Goal: Navigation & Orientation: Find specific page/section

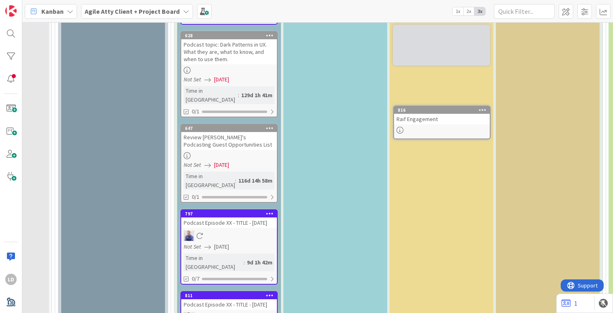
scroll to position [1863, 80]
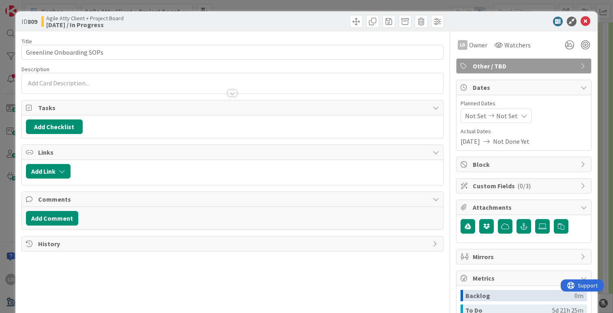
click at [119, 88] on div at bounding box center [232, 89] width 421 height 9
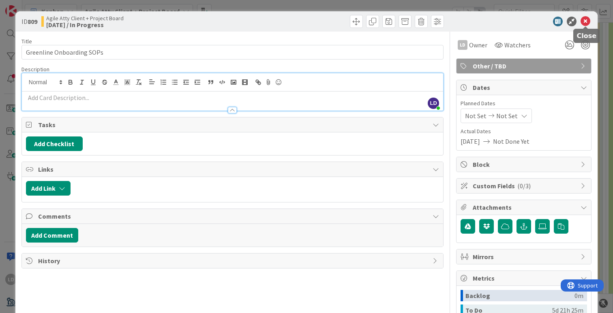
click at [588, 22] on icon at bounding box center [585, 22] width 10 height 10
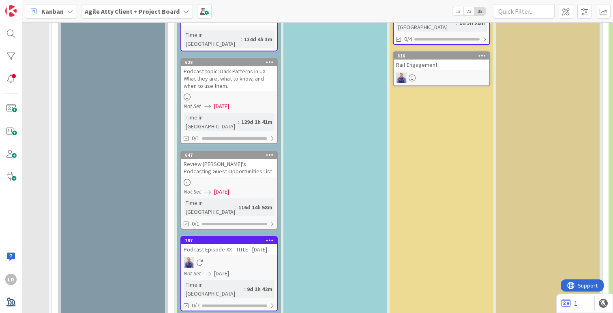
drag, startPoint x: 430, startPoint y: 239, endPoint x: 97, endPoint y: 0, distance: 409.3
click at [565, 301] on icon at bounding box center [565, 304] width 9 height 8
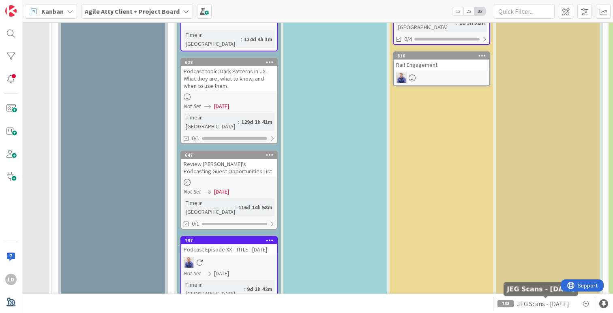
click at [526, 304] on span "JEG Scans - [DATE]" at bounding box center [543, 304] width 52 height 10
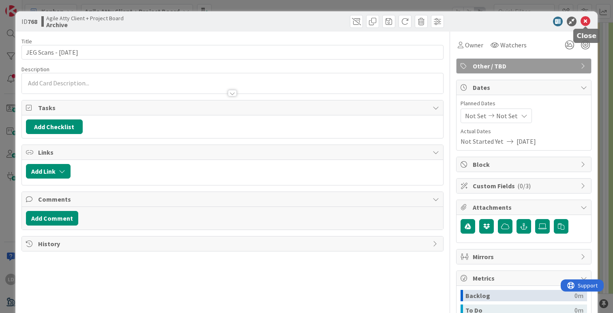
click at [582, 20] on icon at bounding box center [585, 22] width 10 height 10
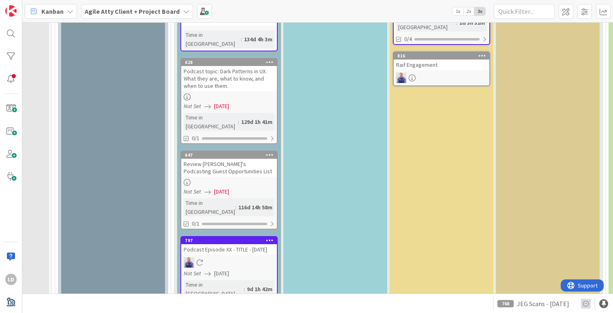
click at [586, 304] on icon at bounding box center [586, 304] width 10 height 10
